Goal: Navigation & Orientation: Go to known website

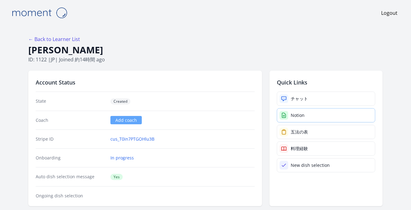
click at [290, 118] on link "Notion" at bounding box center [326, 115] width 99 height 14
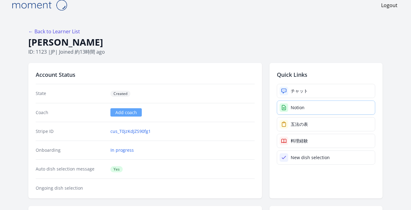
click at [306, 109] on link "Notion" at bounding box center [326, 107] width 99 height 14
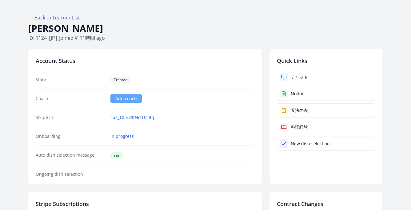
scroll to position [23, 0]
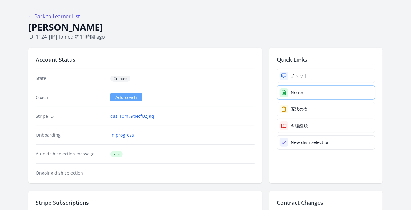
click at [312, 91] on link "Notion" at bounding box center [326, 92] width 99 height 14
click at [294, 89] on div "Notion" at bounding box center [298, 92] width 14 height 6
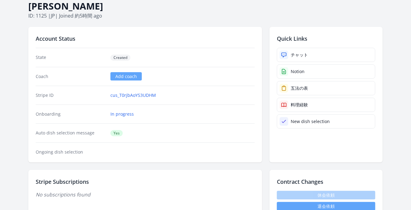
scroll to position [46, 0]
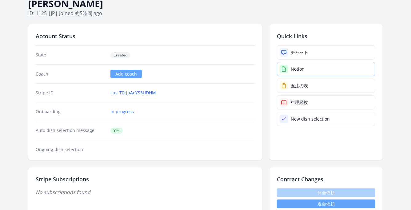
click at [299, 65] on link "Notion" at bounding box center [326, 69] width 99 height 14
